Goal: Information Seeking & Learning: Check status

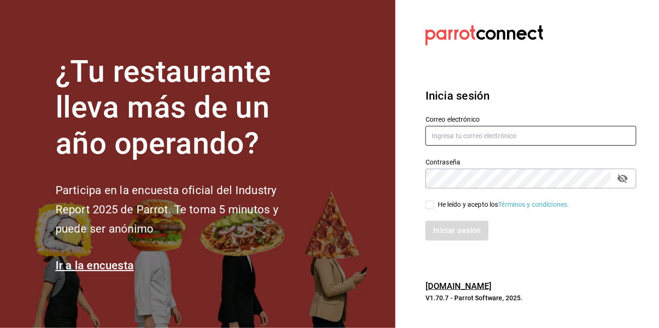
type input "[EMAIL_ADDRESS][PERSON_NAME][DOMAIN_NAME]"
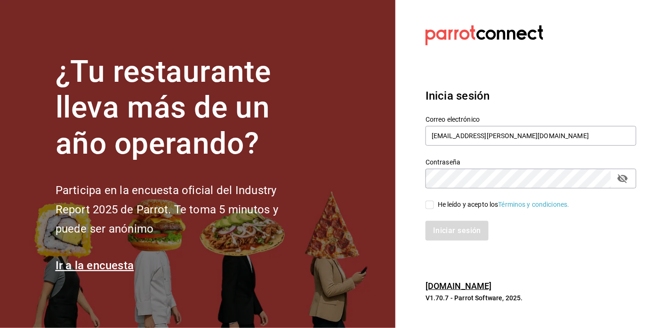
click at [431, 207] on input "He leído y acepto los Términos y condiciones." at bounding box center [429, 205] width 8 height 8
checkbox input "true"
click at [440, 228] on button "Iniciar sesión" at bounding box center [457, 231] width 64 height 20
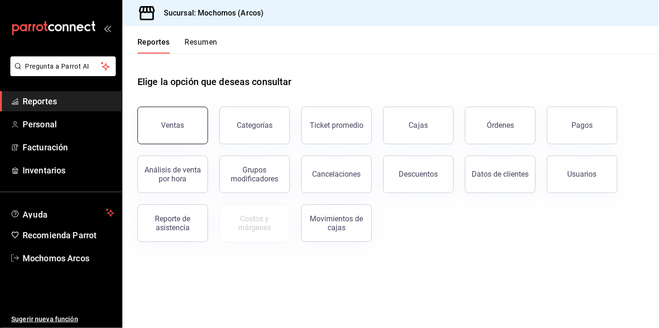
click at [170, 115] on button "Ventas" at bounding box center [172, 126] width 71 height 38
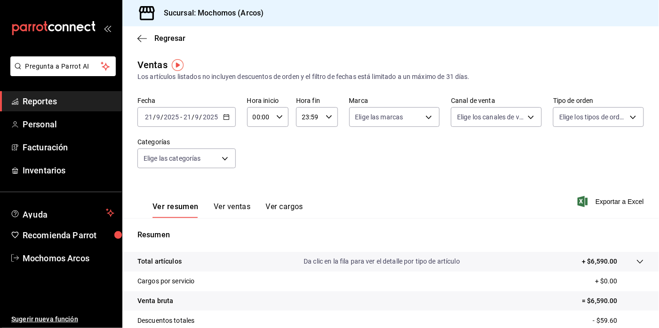
click at [226, 117] on icon "button" at bounding box center [226, 117] width 7 height 7
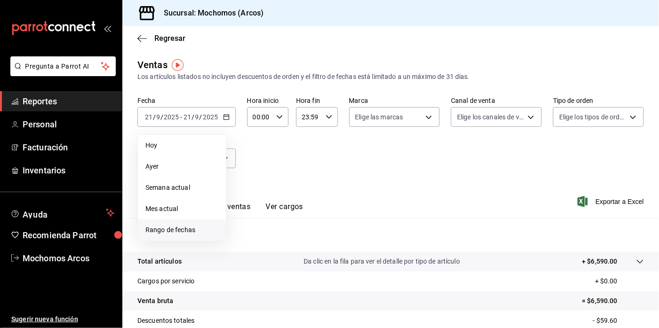
click at [177, 233] on span "Rango de fechas" at bounding box center [181, 230] width 73 height 10
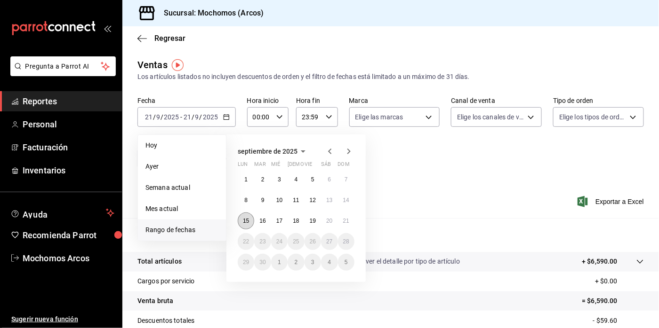
click at [243, 223] on abbr "15" at bounding box center [246, 221] width 6 height 7
click at [341, 219] on button "21" at bounding box center [346, 221] width 16 height 17
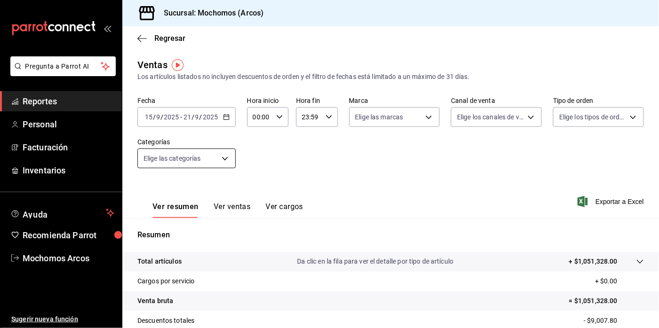
click at [226, 160] on body "Pregunta a Parrot AI Reportes Personal Facturación Inventarios Ayuda Recomienda…" at bounding box center [329, 164] width 659 height 328
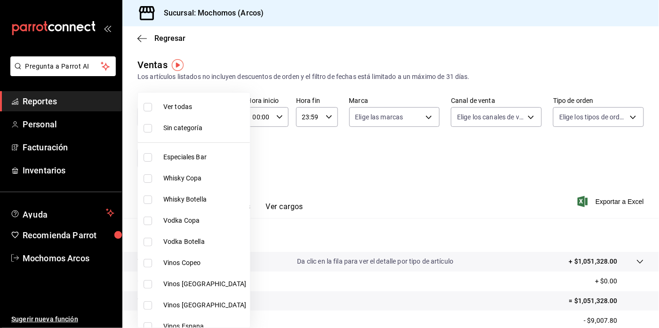
click at [152, 108] on label at bounding box center [150, 107] width 12 height 8
click at [152, 108] on input "checkbox" at bounding box center [148, 107] width 8 height 8
checkbox input "false"
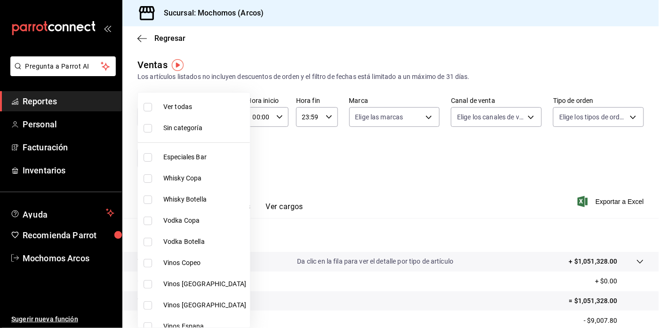
checkbox input "false"
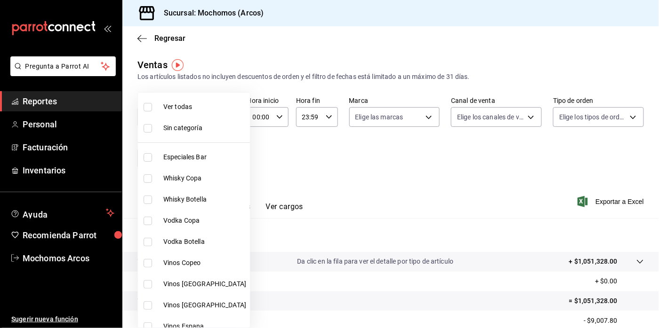
checkbox input "false"
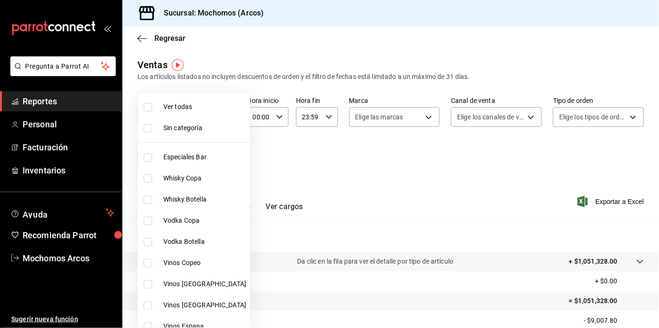
checkbox input "false"
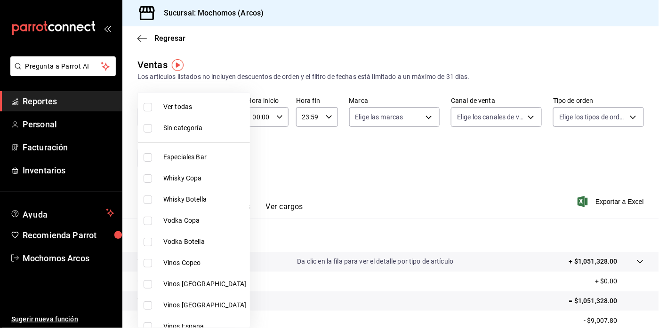
checkbox input "false"
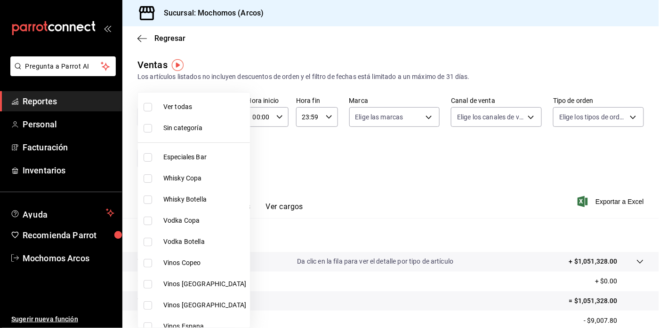
checkbox input "false"
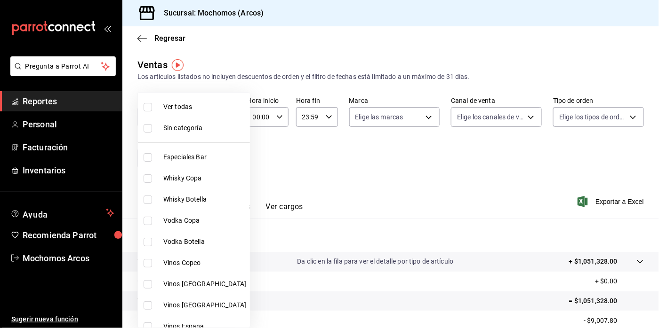
checkbox input "false"
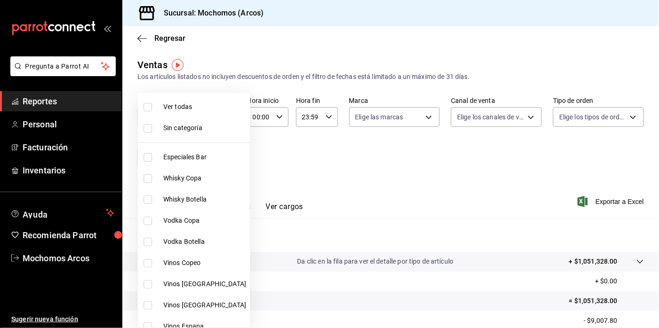
checkbox input "false"
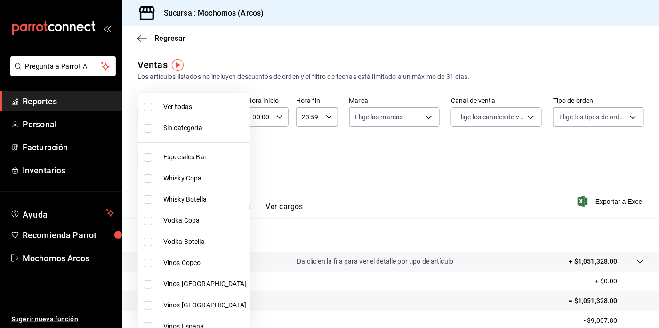
checkbox input "false"
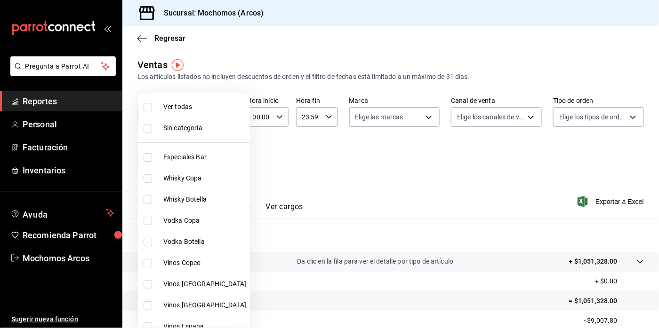
checkbox input "false"
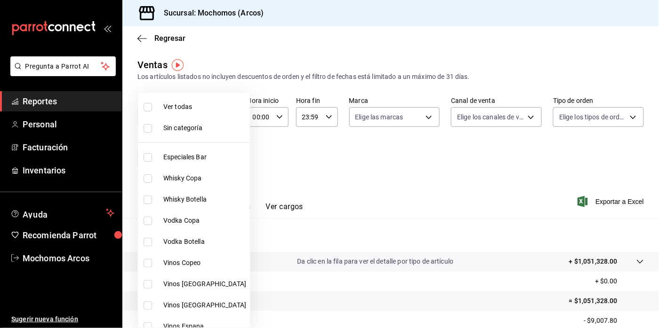
checkbox input "false"
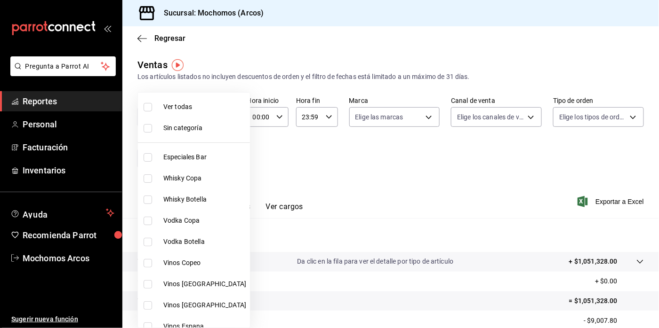
checkbox input "false"
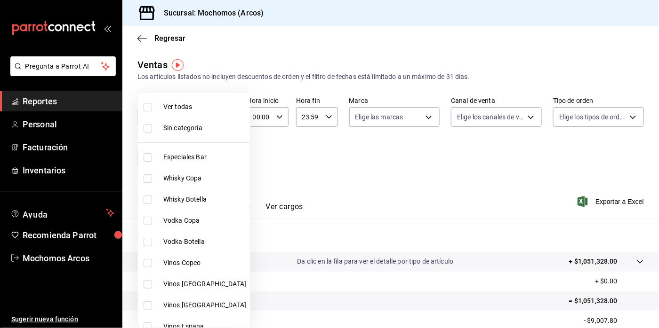
checkbox input "false"
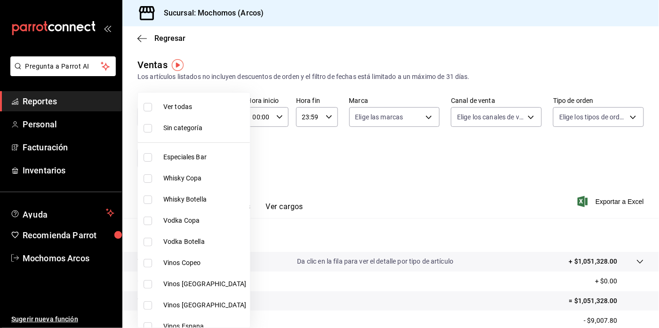
checkbox input "false"
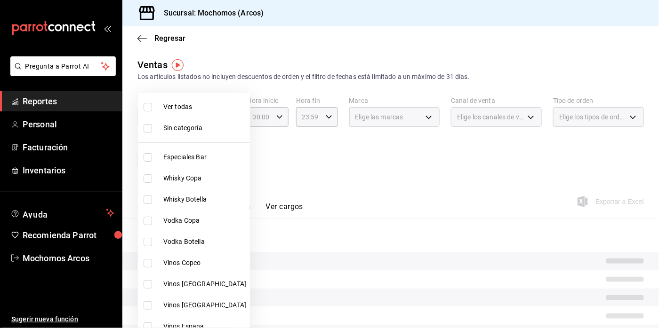
click at [175, 110] on span "Ver todas" at bounding box center [204, 107] width 83 height 10
type input "7597c5c0-c189-439a-a9b1-46cc8ee7ac78,78dcea9d-0226-4a72-8dbe-4ec0b47d6941,3e6ec…"
checkbox input "true"
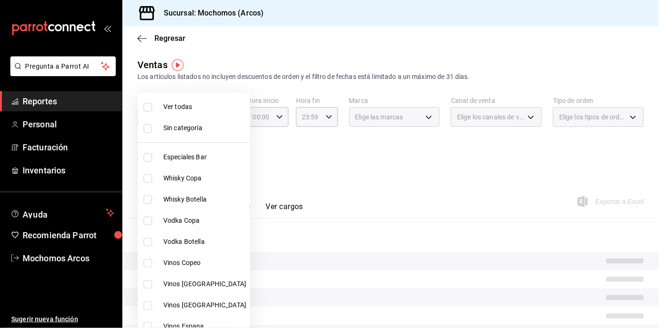
checkbox input "true"
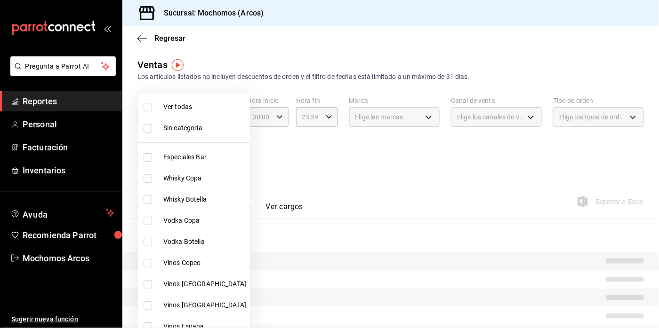
checkbox input "true"
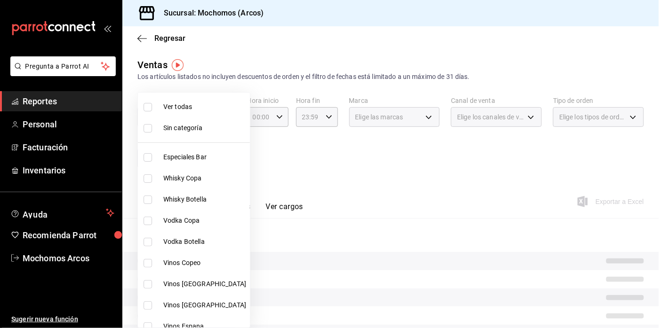
checkbox input "true"
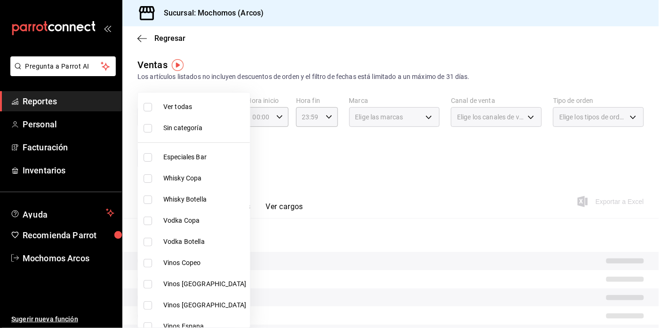
checkbox input "true"
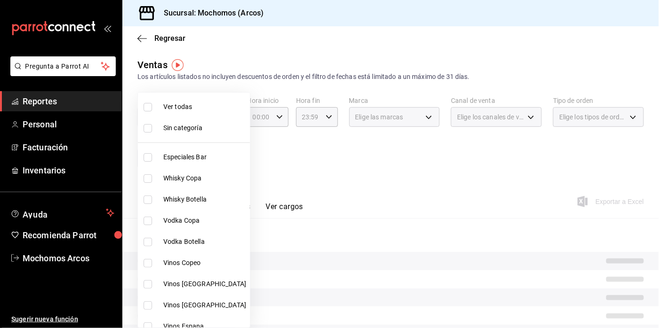
checkbox input "true"
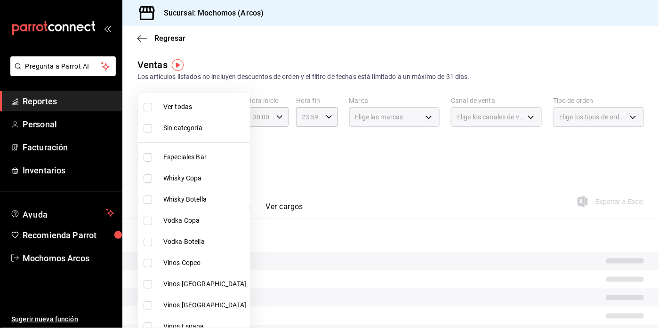
checkbox input "true"
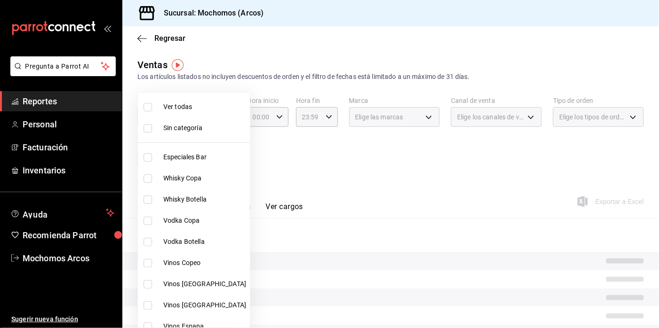
checkbox input "true"
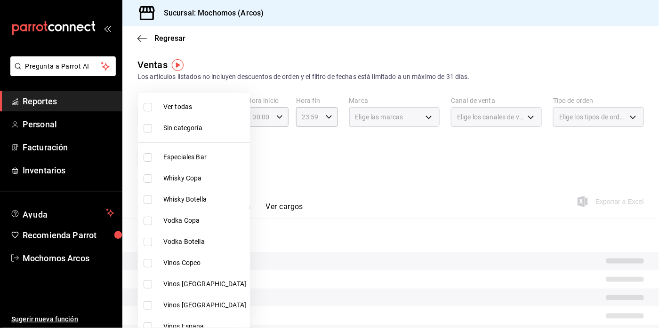
checkbox input "true"
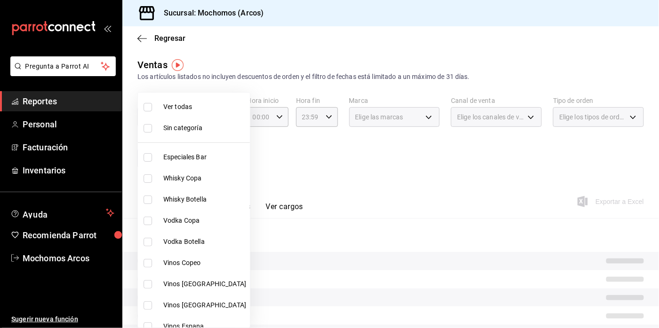
checkbox input "true"
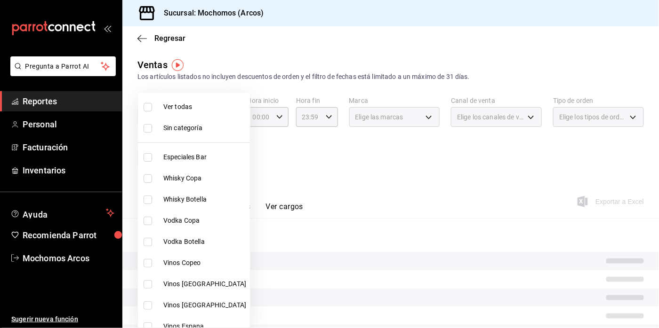
checkbox input "true"
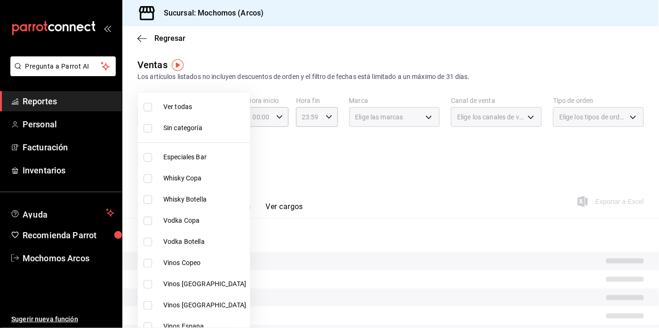
checkbox input "true"
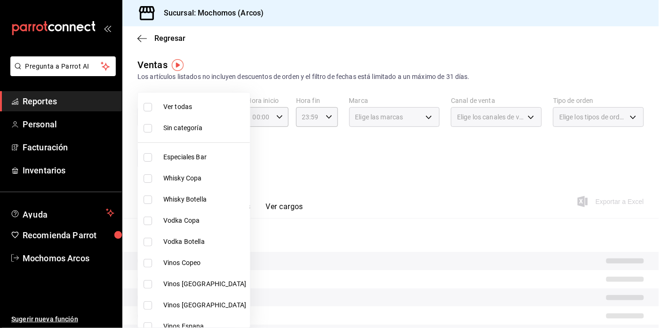
checkbox input "true"
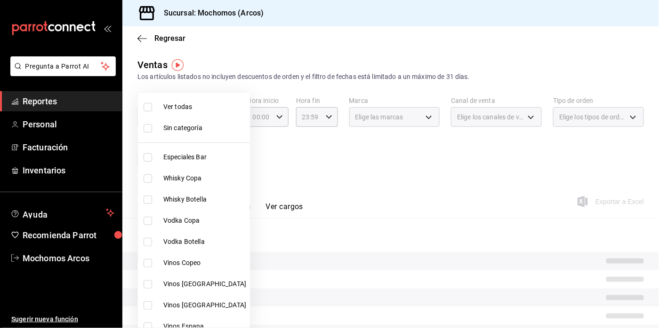
checkbox input "true"
click at [280, 121] on div at bounding box center [329, 164] width 659 height 328
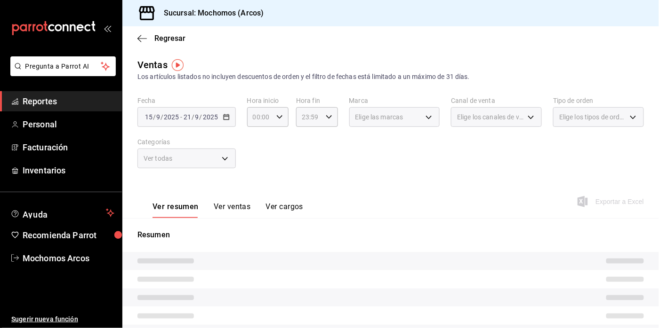
click at [280, 121] on div "00:00 Hora inicio" at bounding box center [267, 117] width 41 height 20
click at [257, 182] on div "00 01 02 03 04 05 06 07 08 09 10 11 12 13 14 15 16 17 18 19 20 21 22 23" at bounding box center [257, 167] width 20 height 75
click at [257, 182] on span "05" at bounding box center [256, 185] width 5 height 8
type input "05:00"
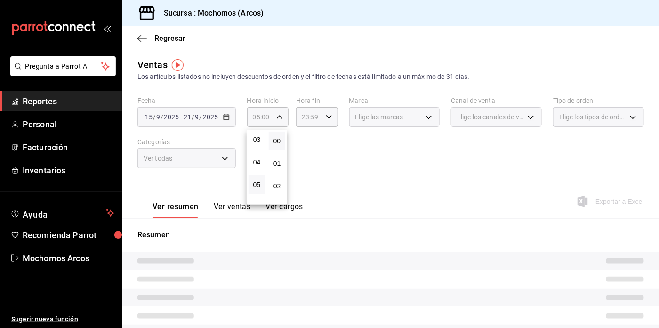
click at [329, 119] on div at bounding box center [329, 164] width 659 height 328
click at [328, 119] on icon "button" at bounding box center [329, 117] width 7 height 7
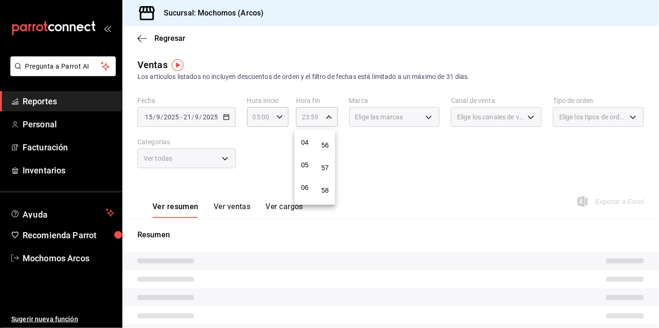
scroll to position [112, 0]
click at [307, 147] on div "00 01 02 03 04 05 06 07 08 09 10 11 12 13 14 15 16 17 18 19 20 21 22 23" at bounding box center [305, 167] width 20 height 75
click at [307, 147] on button "05" at bounding box center [304, 142] width 16 height 19
type input "05:59"
click at [325, 147] on div "00 01 02 03 04 05 06 07 08 09 10 11 12 13 14 15 16 17 18 19 20 21 22 23 24 25 2…" at bounding box center [325, 167] width 20 height 75
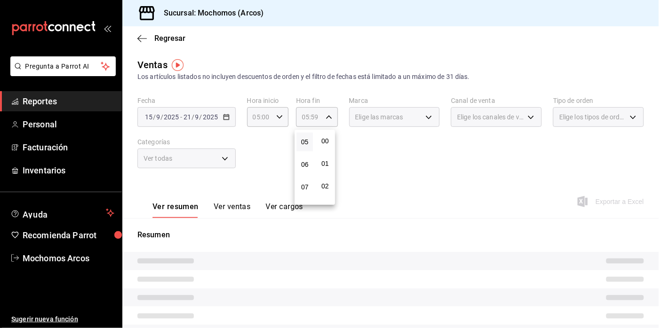
click at [325, 147] on button "00" at bounding box center [325, 141] width 16 height 19
type input "05:00"
click at [382, 144] on div at bounding box center [329, 164] width 659 height 328
click at [424, 121] on div "Elige las marcas" at bounding box center [394, 117] width 91 height 20
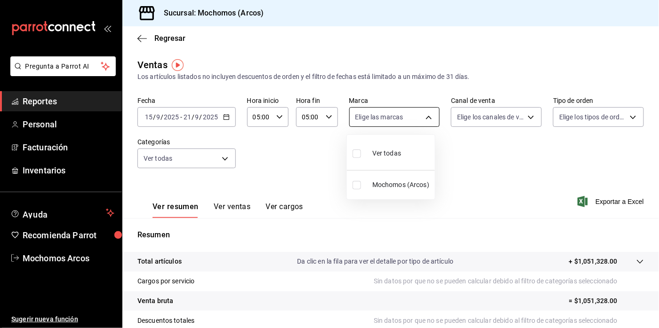
click at [424, 126] on body "Pregunta a Parrot AI Reportes Personal Facturación Inventarios Ayuda Recomienda…" at bounding box center [329, 164] width 659 height 328
click at [394, 150] on span "Ver todas" at bounding box center [386, 154] width 29 height 10
type input "dd36a3dd-8c35-4563-bc3a-0ae6137ce787"
checkbox input "true"
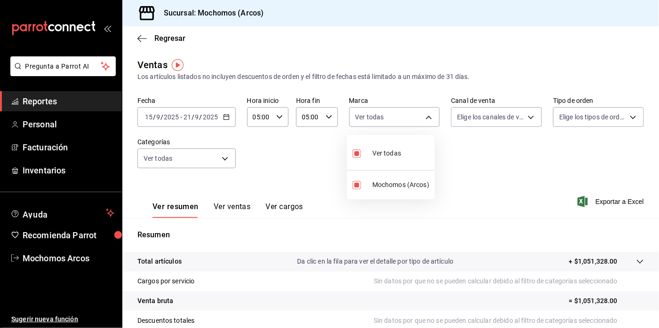
click at [524, 122] on div at bounding box center [329, 164] width 659 height 328
click at [524, 122] on body "Pregunta a Parrot AI Reportes Personal Facturación Inventarios Ayuda Recomienda…" at bounding box center [329, 164] width 659 height 328
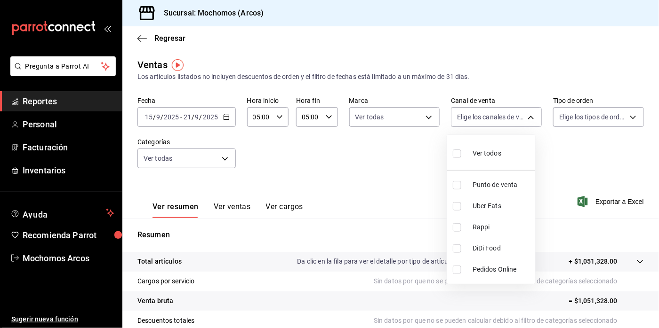
click at [477, 150] on span "Ver todos" at bounding box center [486, 154] width 29 height 10
type input "PARROT,UBER_EATS,RAPPI,DIDI_FOOD,ONLINE"
checkbox input "true"
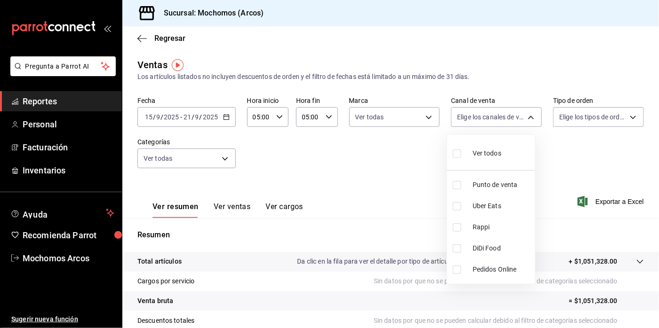
checkbox input "true"
click at [619, 119] on div at bounding box center [329, 164] width 659 height 328
click at [619, 119] on body "Pregunta a Parrot AI Reportes Personal Facturación Inventarios Ayuda Recomienda…" at bounding box center [329, 164] width 659 height 328
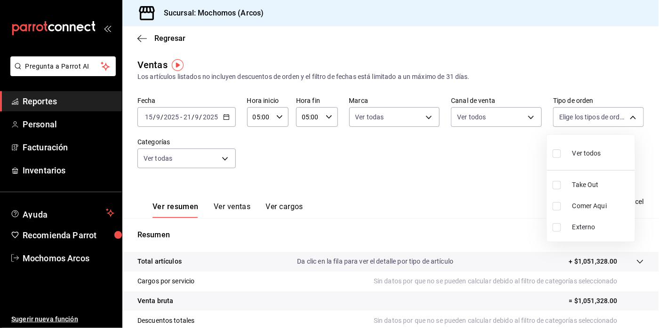
click at [565, 152] on div "Ver todos" at bounding box center [576, 153] width 48 height 20
type input "c6b8ee8d-4955-4723-bae1-372b147e207b,27be71f3-ce18-4cfa-bd3b-e966efc6a73f,EXTER…"
checkbox input "true"
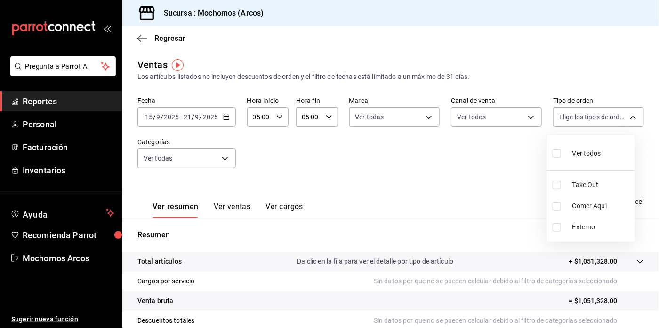
checkbox input "true"
click at [429, 154] on div at bounding box center [329, 164] width 659 height 328
click at [577, 207] on icon "button" at bounding box center [582, 201] width 10 height 11
